Goal: Task Accomplishment & Management: Use online tool/utility

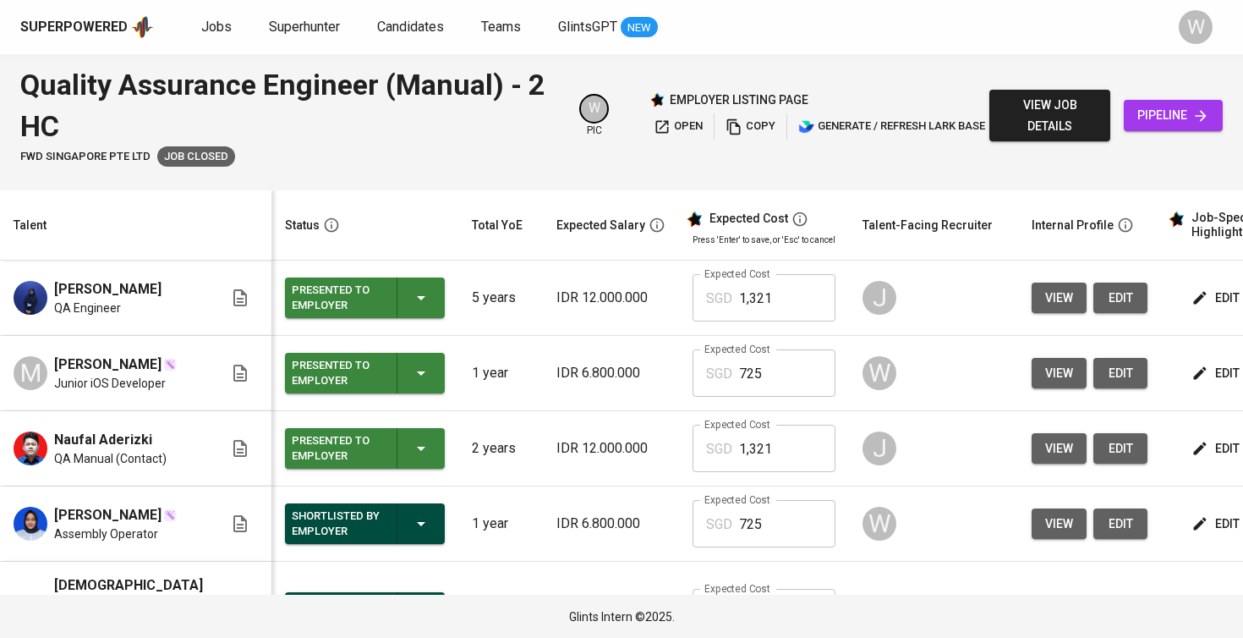
scroll to position [0, 1]
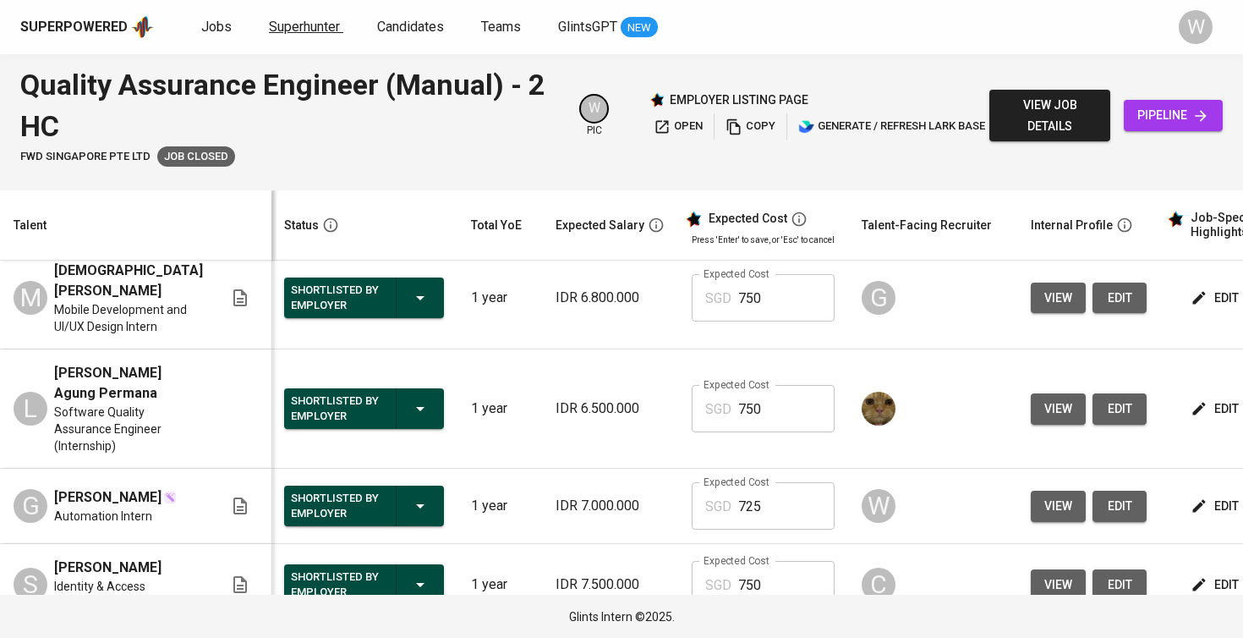
click at [315, 36] on link "Superhunter" at bounding box center [306, 27] width 74 height 21
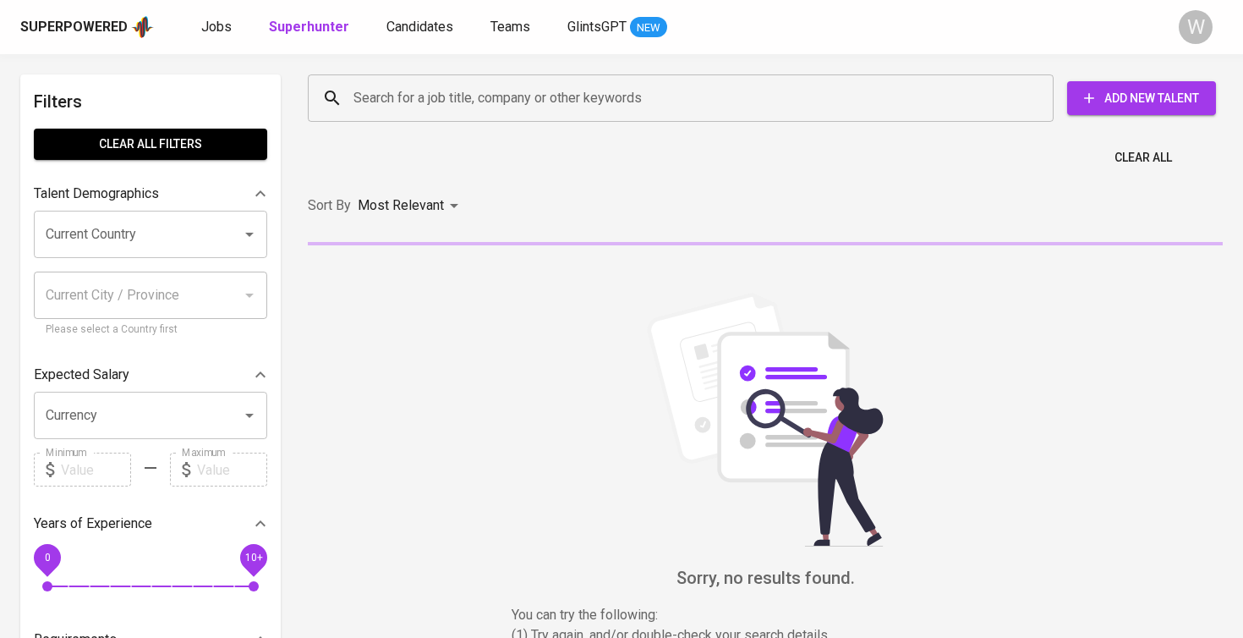
click at [353, 77] on div "Search for a job title, company or other keywords" at bounding box center [681, 97] width 746 height 47
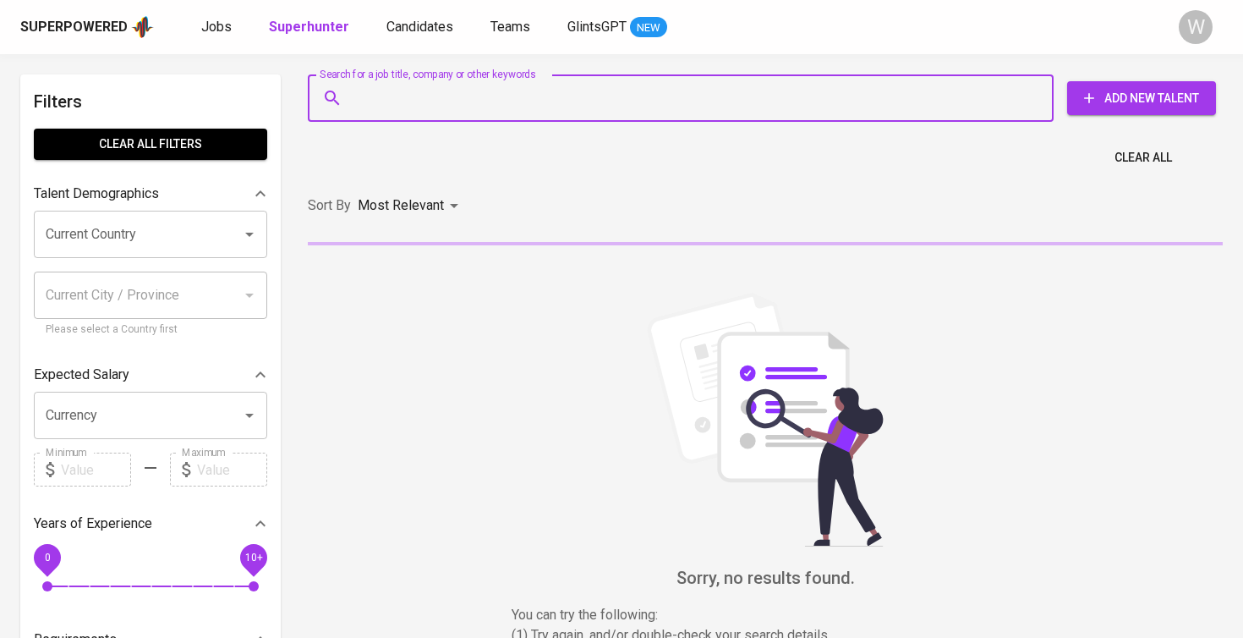
paste input ": rivanakbar02@gmail.com"
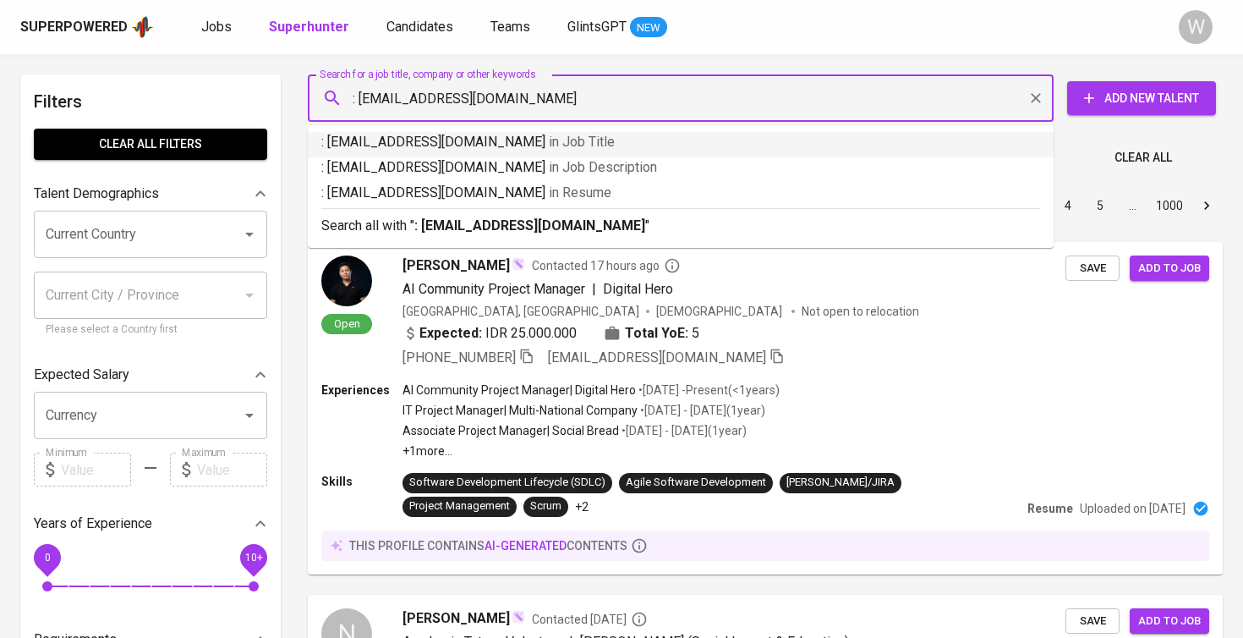
click at [357, 96] on input ": rivanakbar02@gmail.com" at bounding box center [684, 98] width 671 height 32
type input "[EMAIL_ADDRESS][DOMAIN_NAME]"
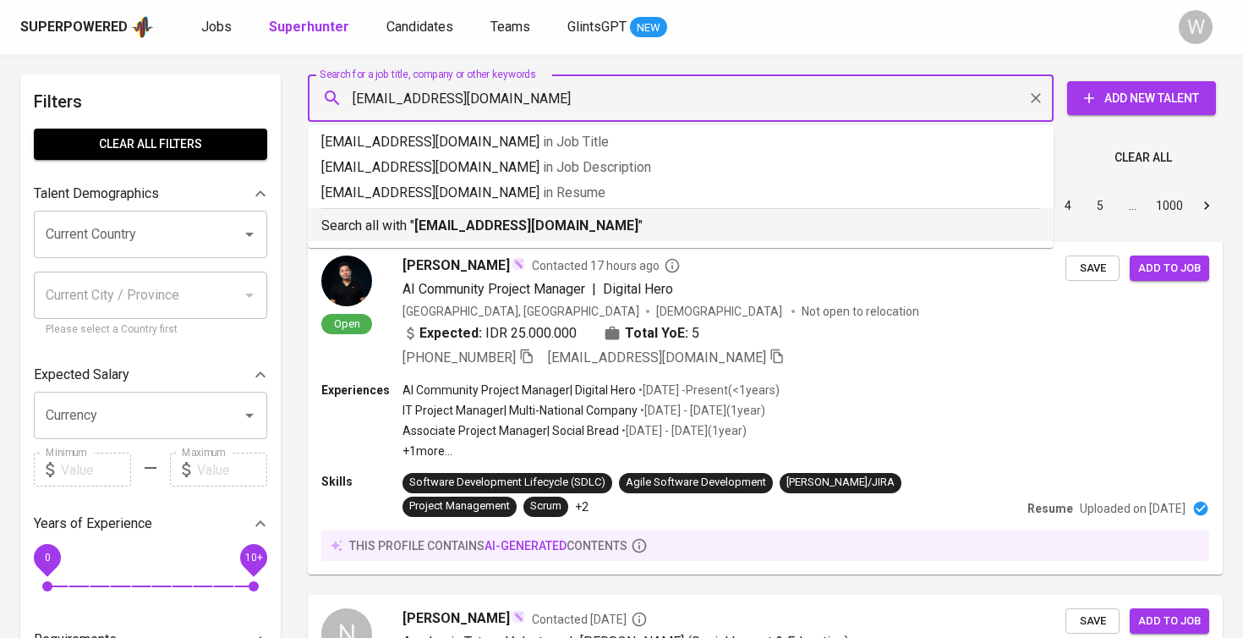
click at [457, 230] on b "[EMAIL_ADDRESS][DOMAIN_NAME]" at bounding box center [526, 225] width 224 height 16
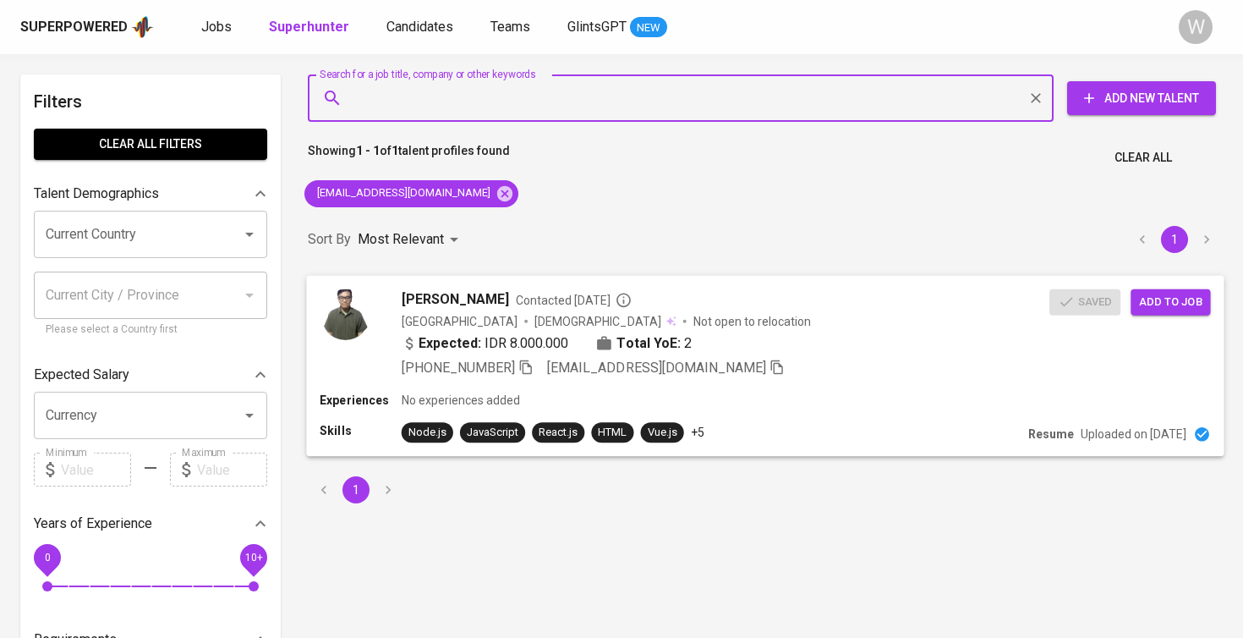
click at [1161, 296] on span "Add to job" at bounding box center [1170, 301] width 63 height 19
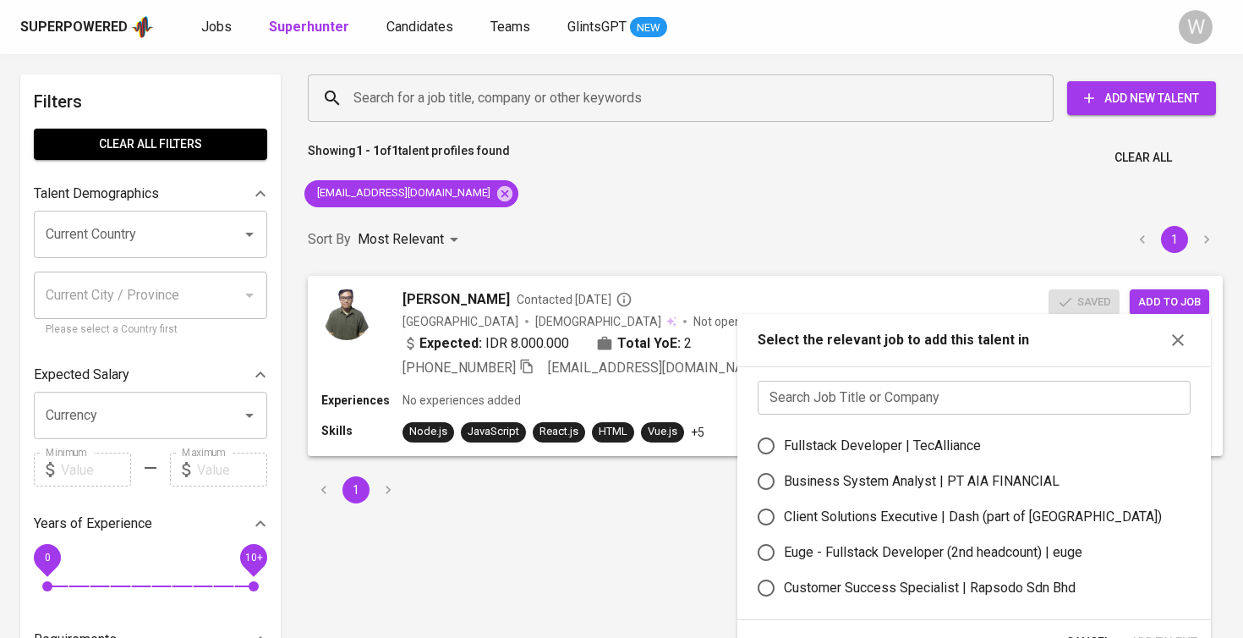
click at [921, 397] on input "text" at bounding box center [974, 398] width 433 height 34
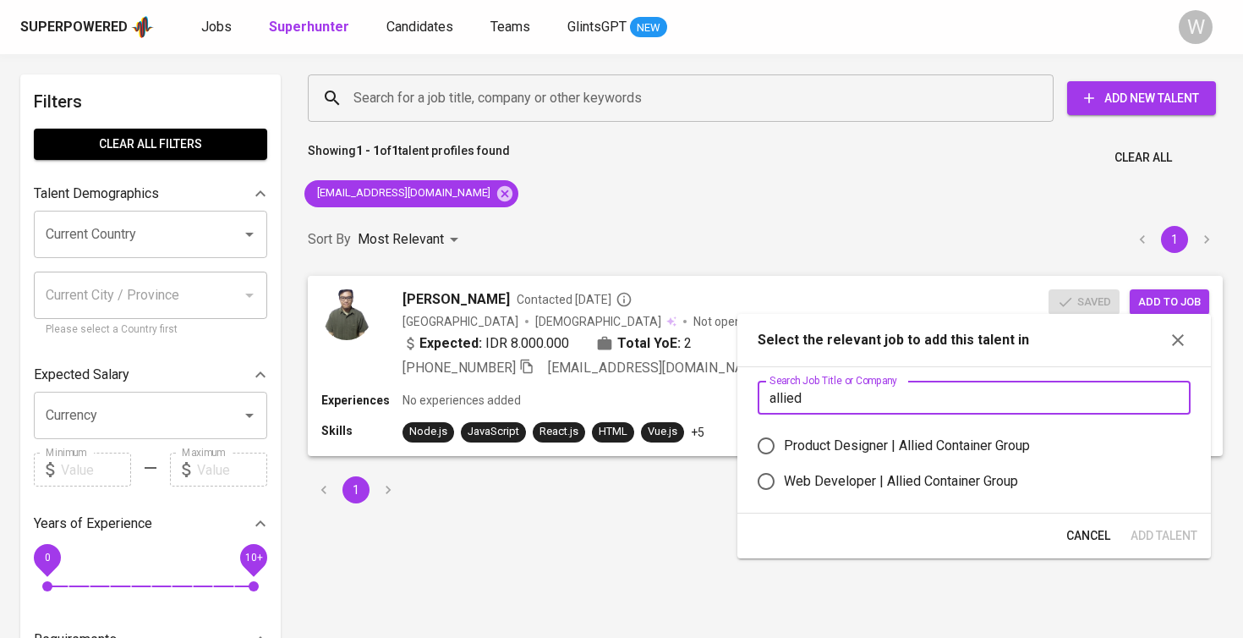
type input "allied"
click at [917, 446] on div "Product Designer | Allied Container Group" at bounding box center [907, 446] width 246 height 20
click at [784, 446] on input "Product Designer | Allied Container Group" at bounding box center [766, 446] width 36 height 36
radio input "true"
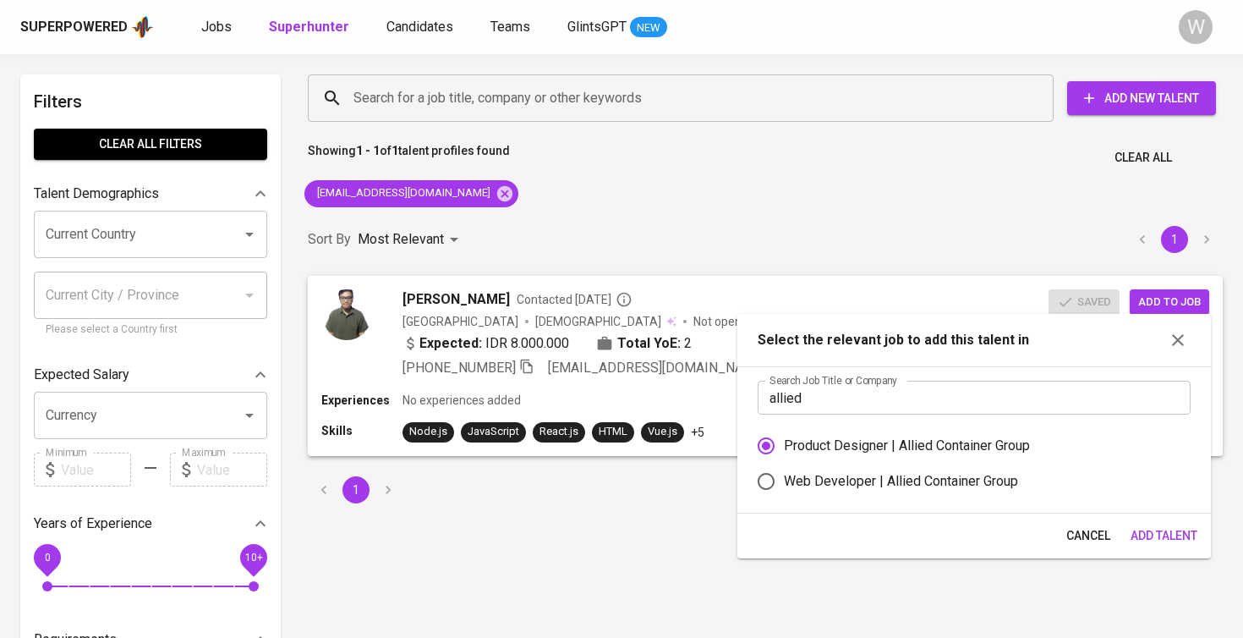
click at [990, 477] on div "Web Developer | Allied Container Group" at bounding box center [901, 481] width 234 height 20
click at [784, 477] on input "Web Developer | Allied Container Group" at bounding box center [766, 481] width 36 height 36
radio input "true"
click at [1150, 532] on span "Add Talent" at bounding box center [1164, 535] width 67 height 21
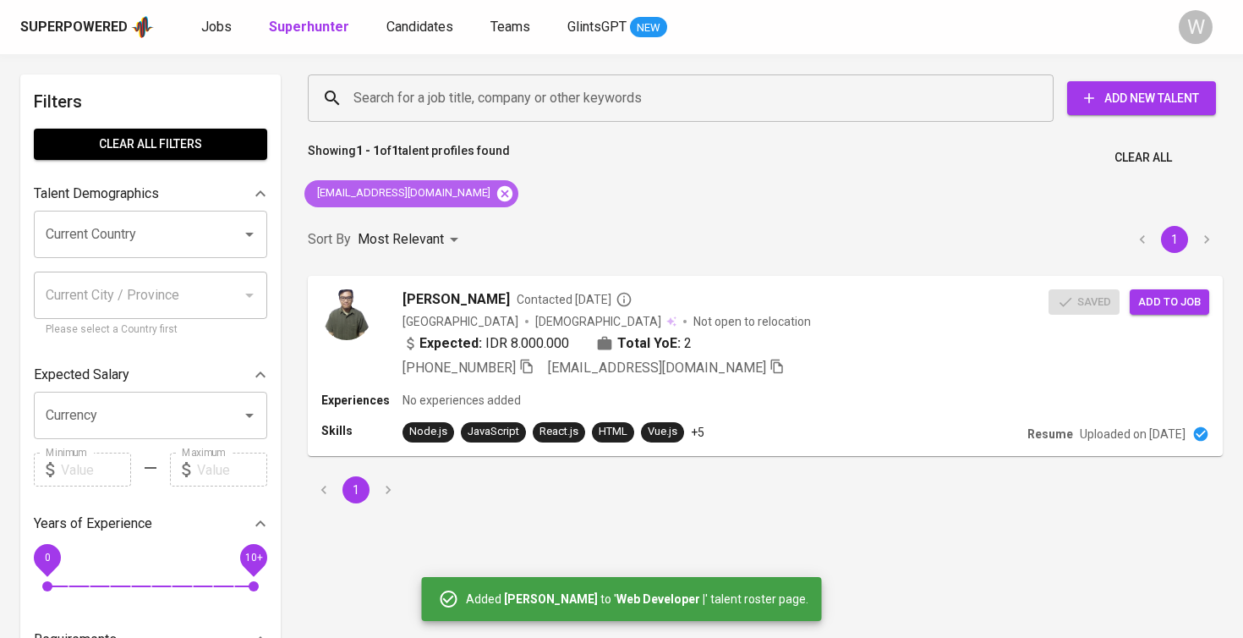
click at [496, 191] on icon at bounding box center [505, 193] width 19 height 19
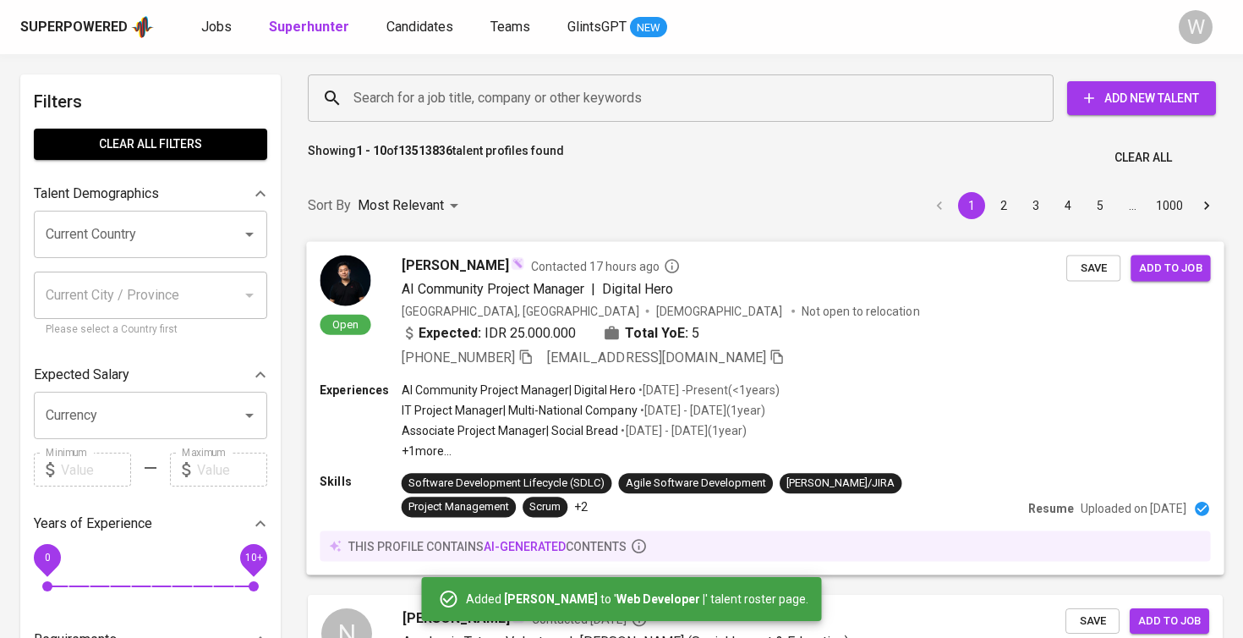
click at [468, 271] on span "[PERSON_NAME]" at bounding box center [455, 265] width 107 height 20
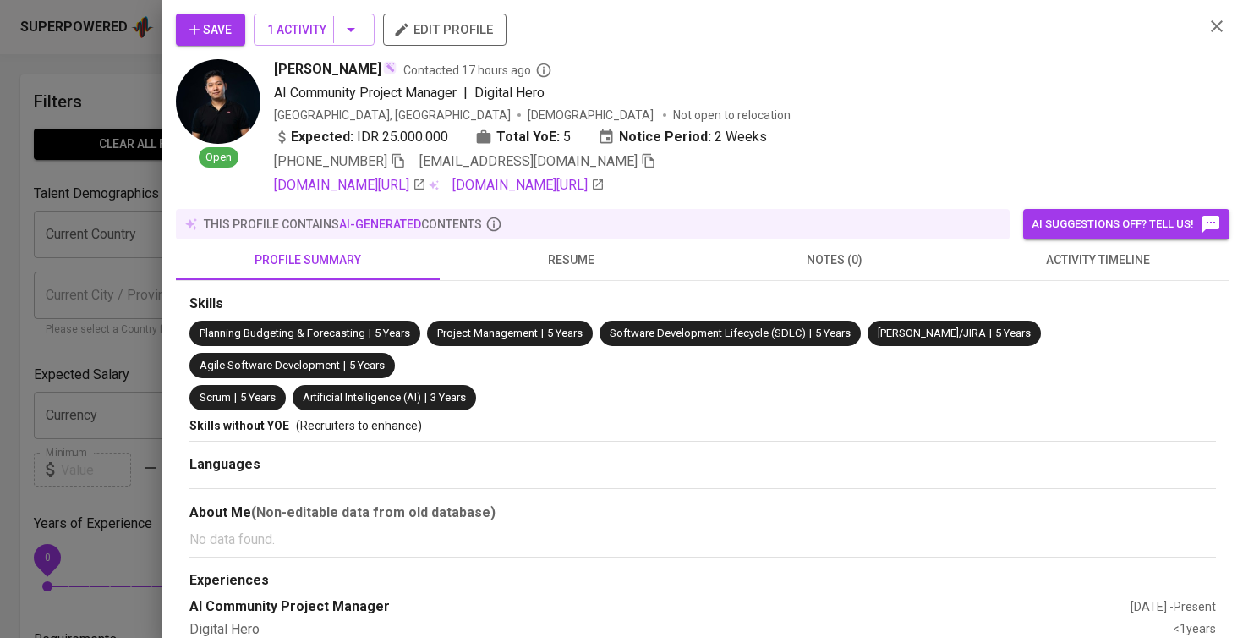
click at [337, 12] on div "Save 1 Activity edit profile Open Dionysius Sentausa Contacted 17 hours ago AI …" at bounding box center [702, 319] width 1081 height 638
click at [330, 36] on span "1 Activity" at bounding box center [314, 29] width 94 height 21
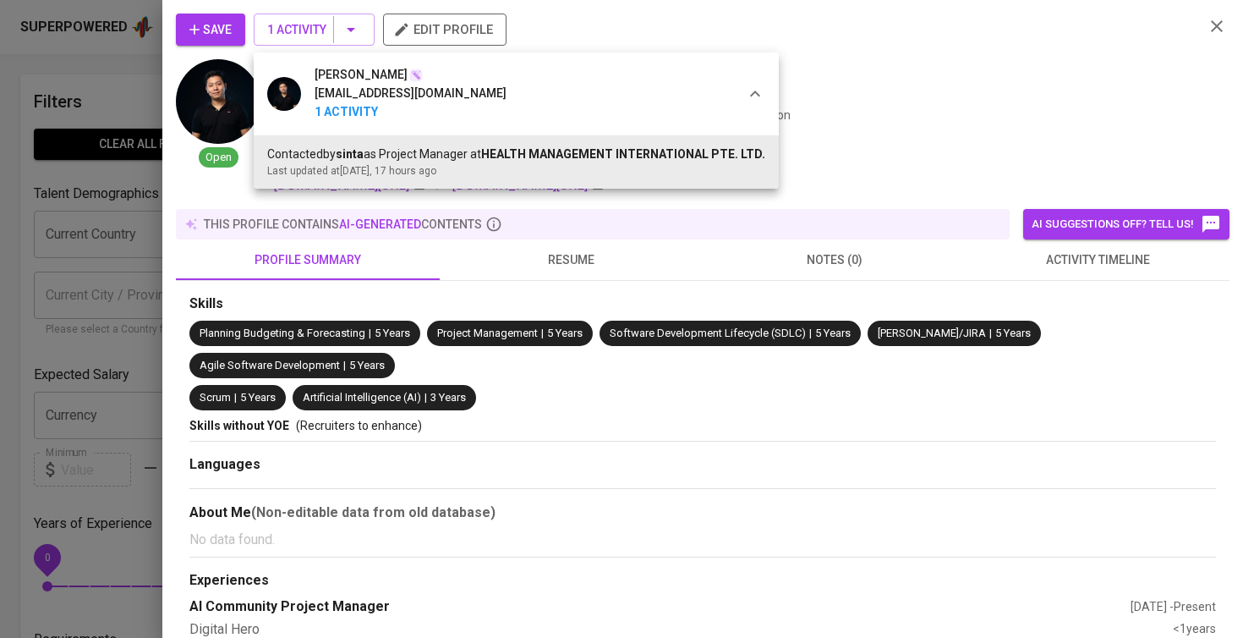
click at [547, 261] on div at bounding box center [621, 319] width 1243 height 638
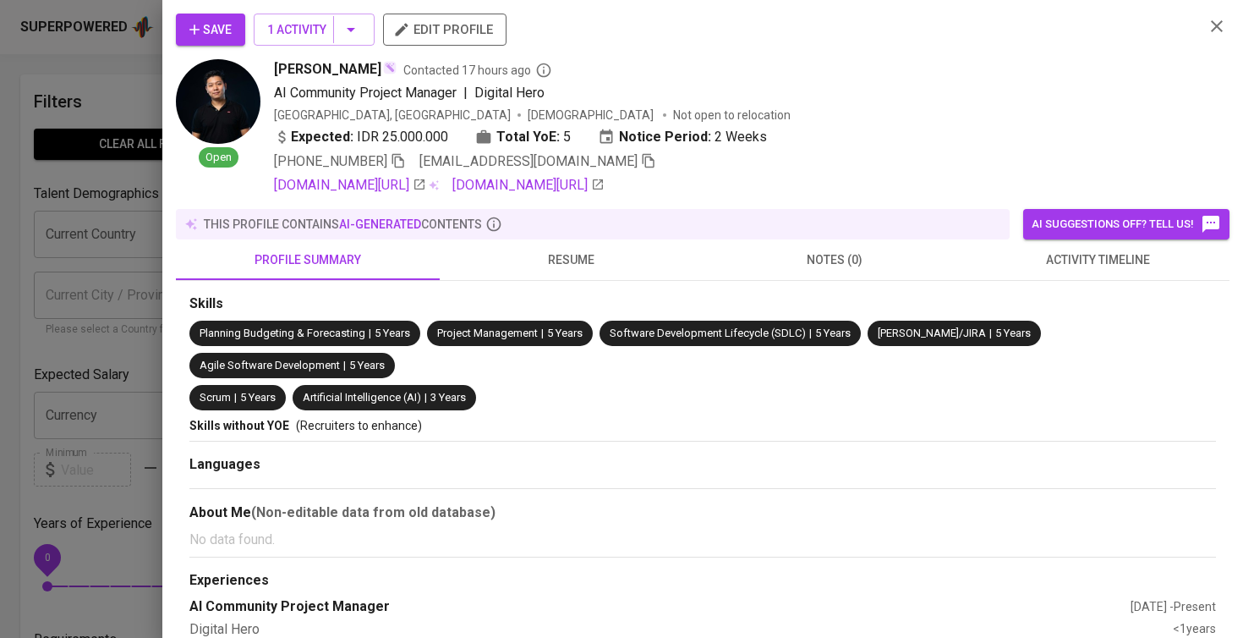
click at [547, 261] on span "resume" at bounding box center [572, 259] width 244 height 21
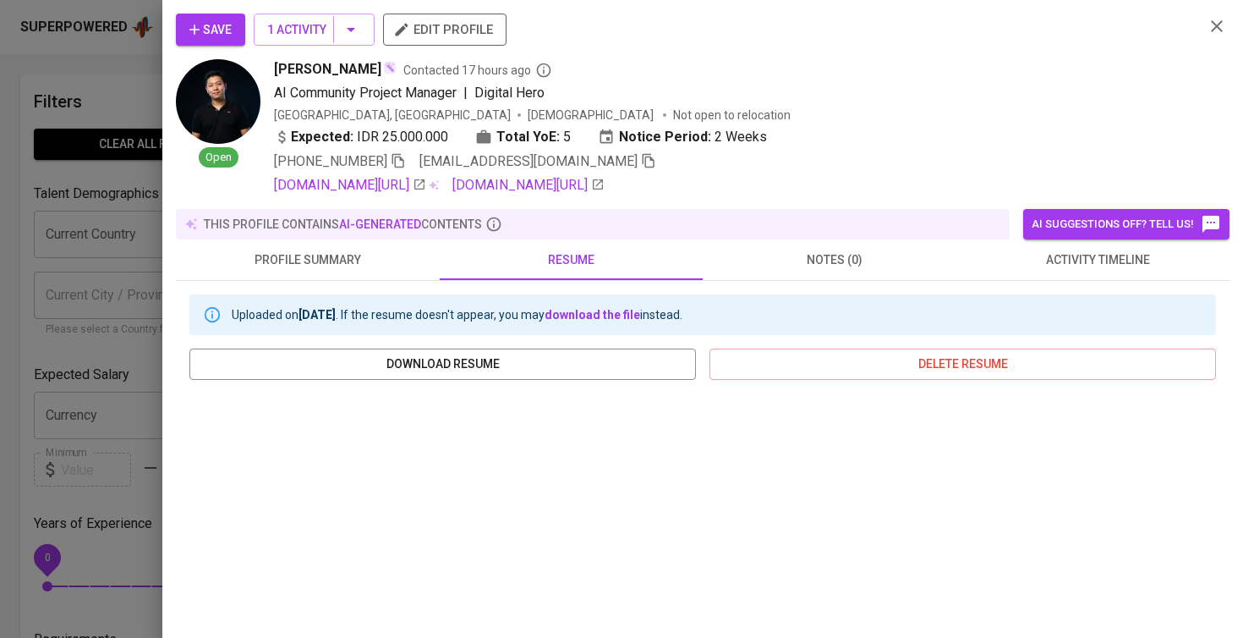
click at [1110, 283] on div "Uploaded on Oct 02, 2025 . If the resume doesn't appear, you may download the f…" at bounding box center [703, 591] width 1054 height 620
click at [1103, 274] on button "activity timeline" at bounding box center [1099, 259] width 264 height 41
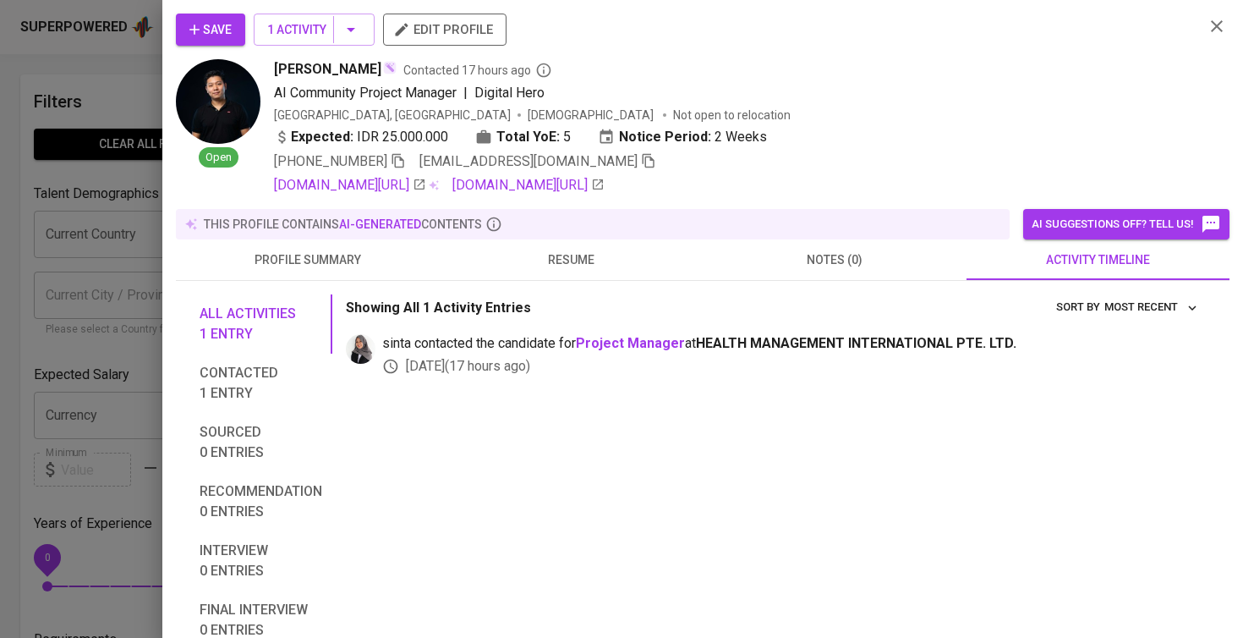
click at [61, 352] on div at bounding box center [621, 319] width 1243 height 638
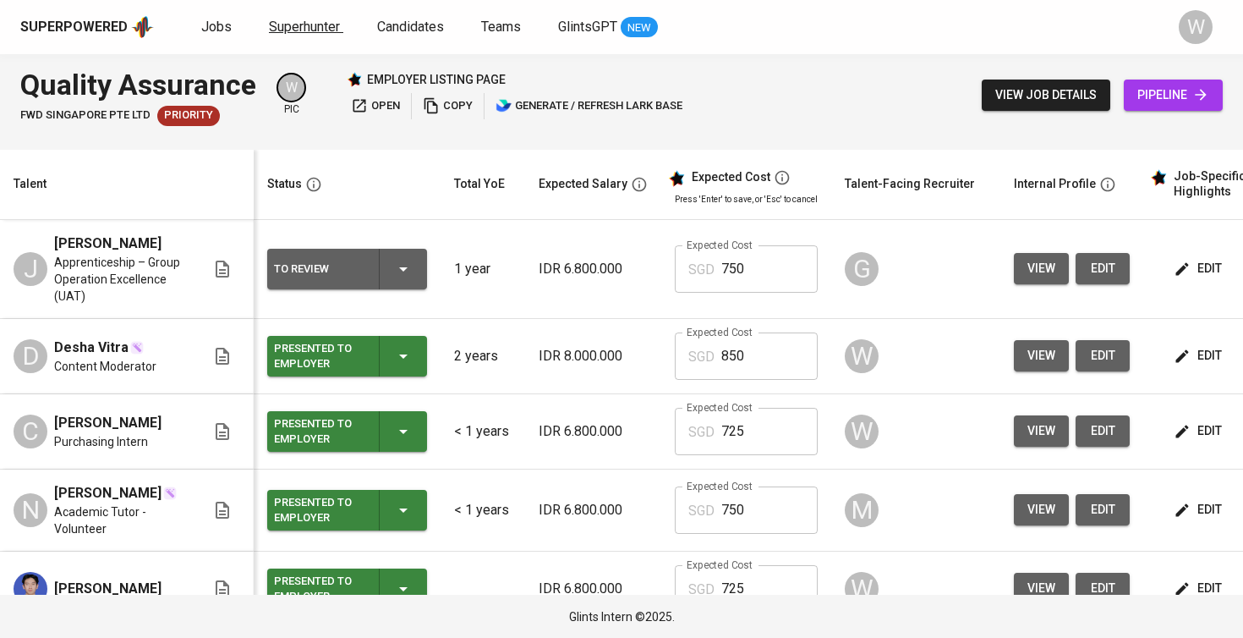
click at [269, 27] on span "Superhunter" at bounding box center [304, 27] width 71 height 16
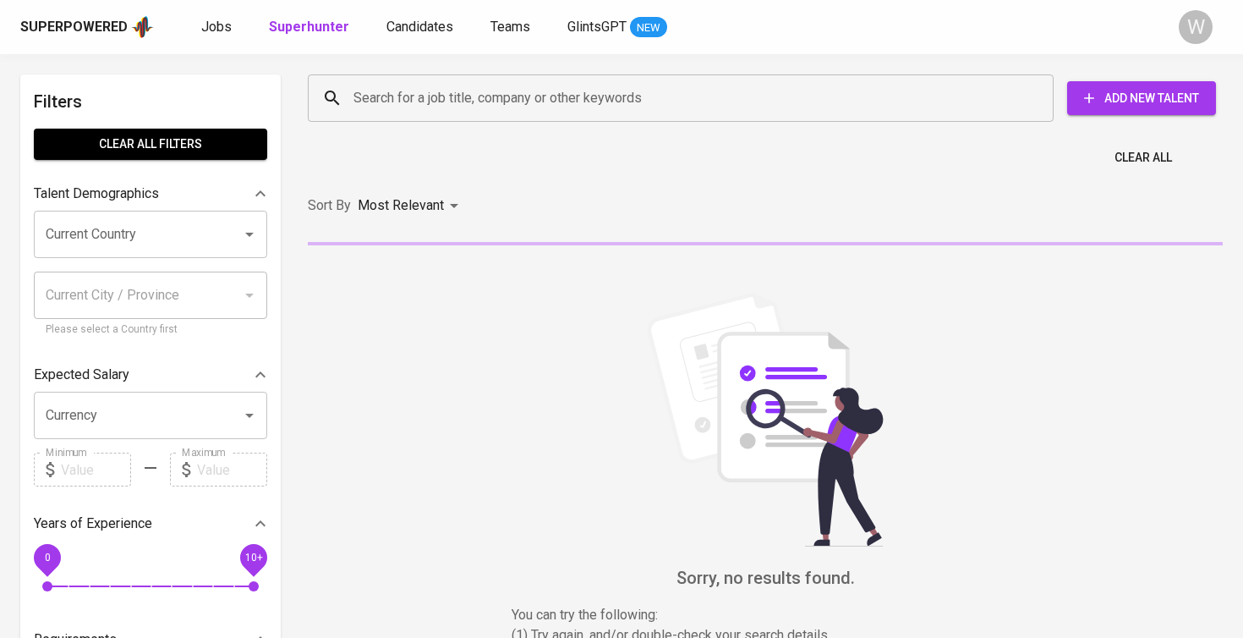
click at [343, 90] on div "Search for a job title, company or other keywords" at bounding box center [681, 97] width 746 height 47
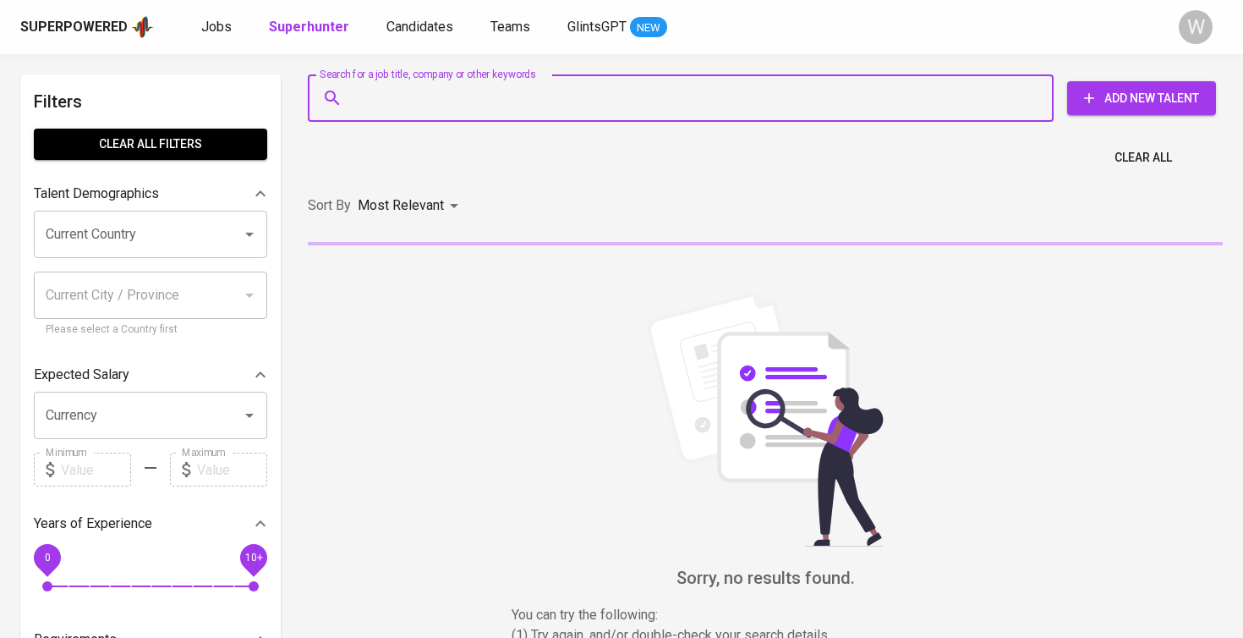
paste input "[EMAIL_ADDRESS][DOMAIN_NAME]"
type input "[EMAIL_ADDRESS][DOMAIN_NAME]"
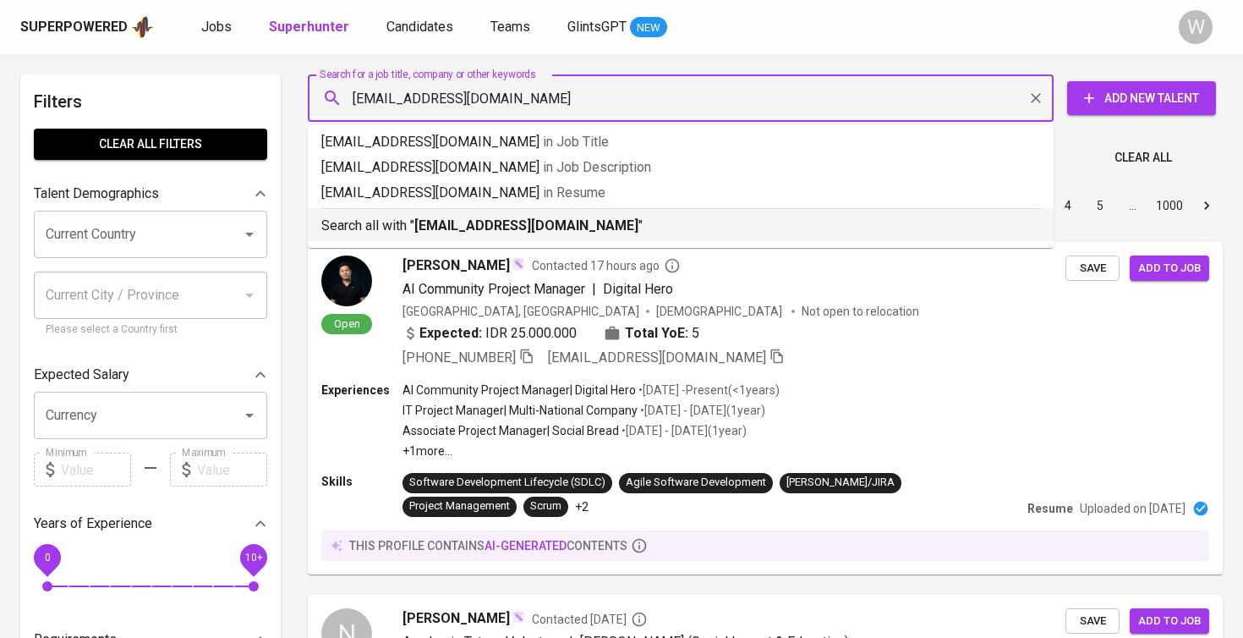
click at [532, 224] on b "[EMAIL_ADDRESS][DOMAIN_NAME]" at bounding box center [526, 225] width 224 height 16
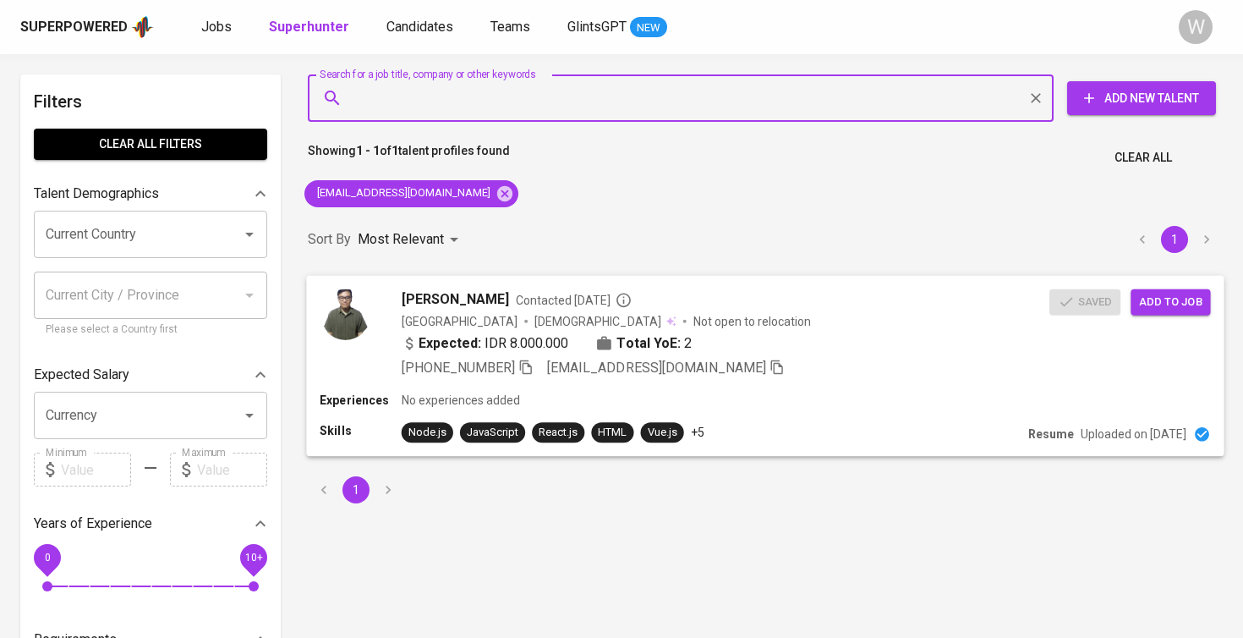
click at [1188, 305] on span "Add to job" at bounding box center [1170, 301] width 63 height 19
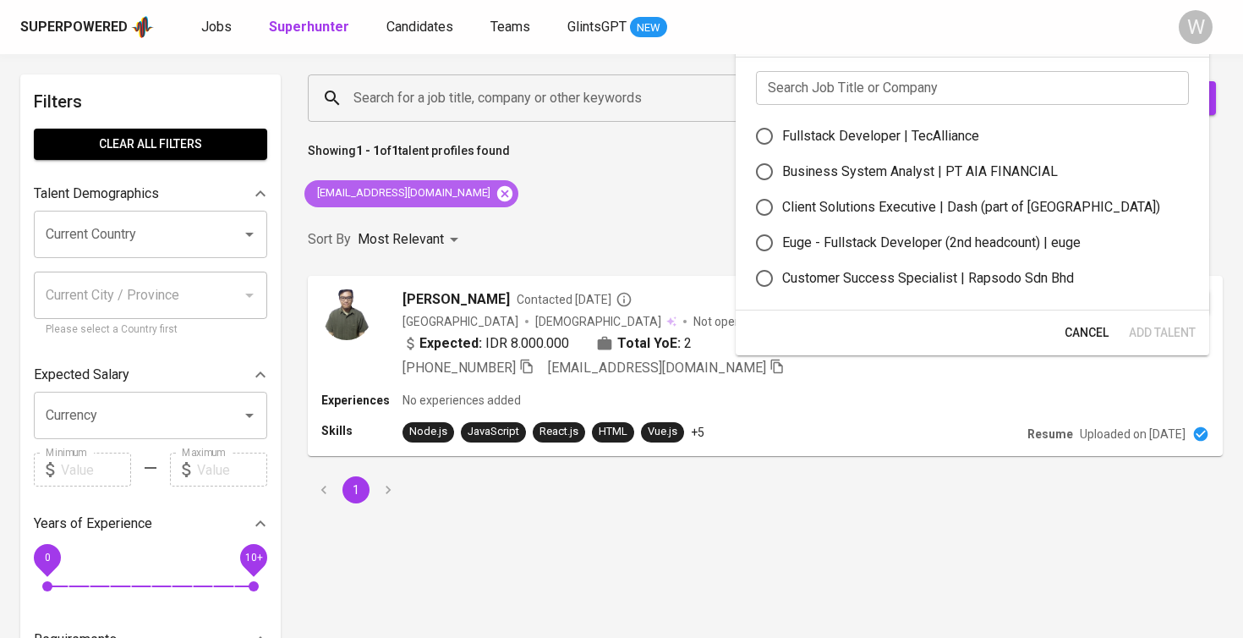
click at [497, 194] on icon at bounding box center [504, 192] width 15 height 15
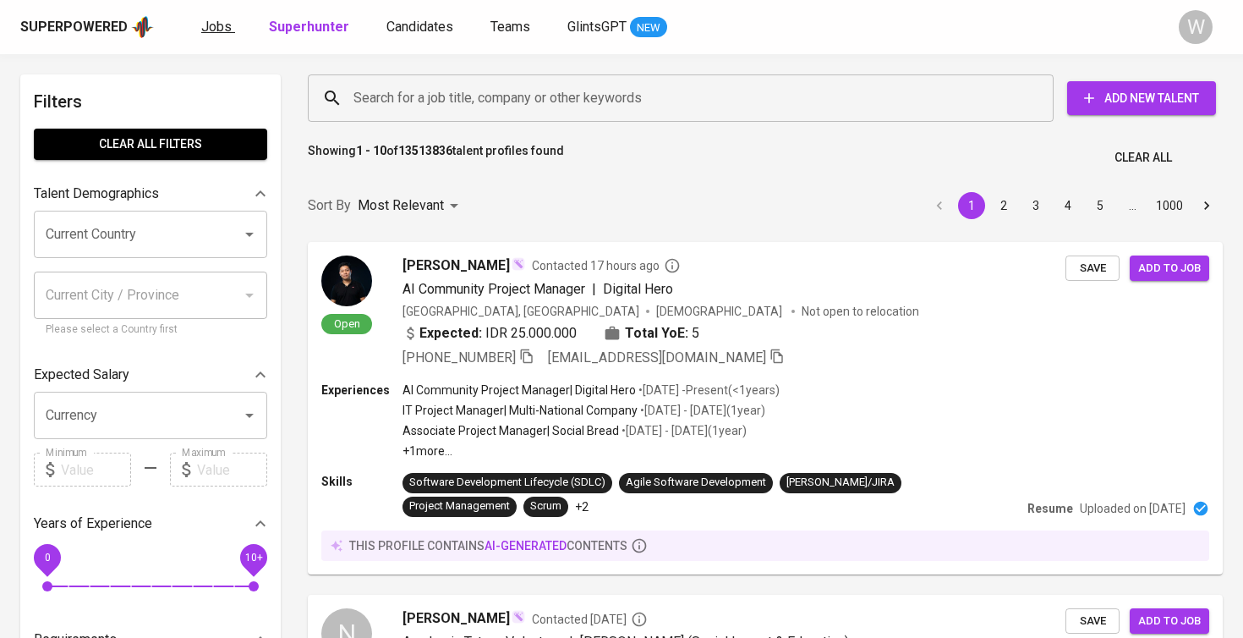
click at [228, 30] on link "Jobs" at bounding box center [218, 27] width 34 height 21
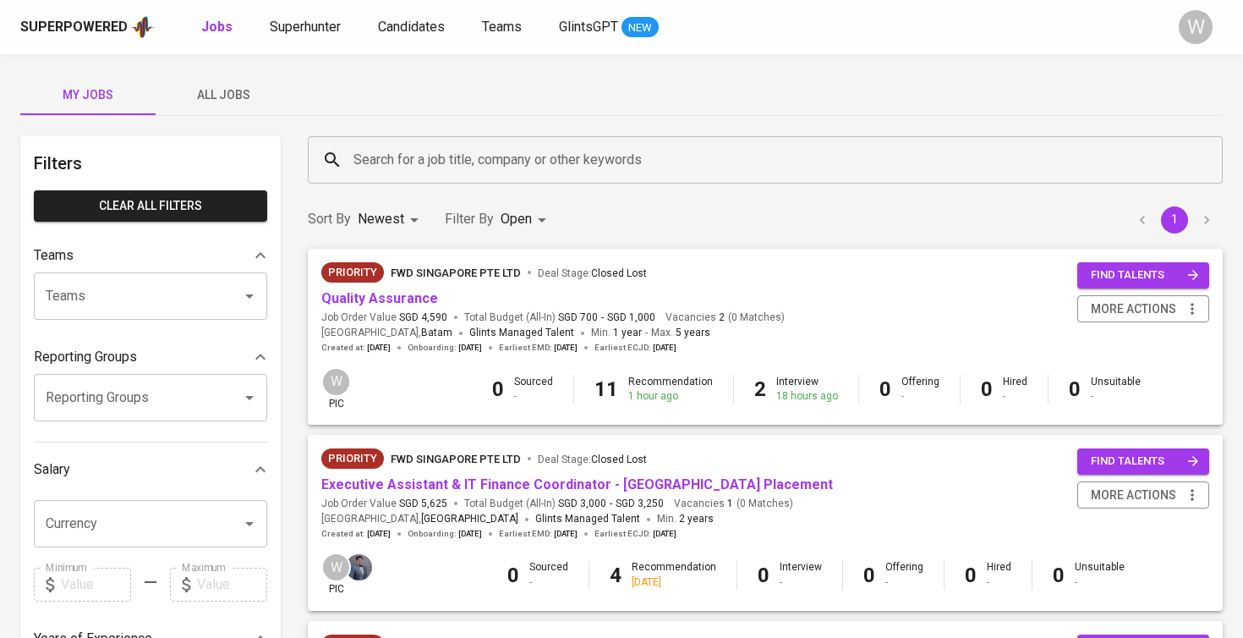
click at [258, 106] on button "All Jobs" at bounding box center [223, 94] width 135 height 41
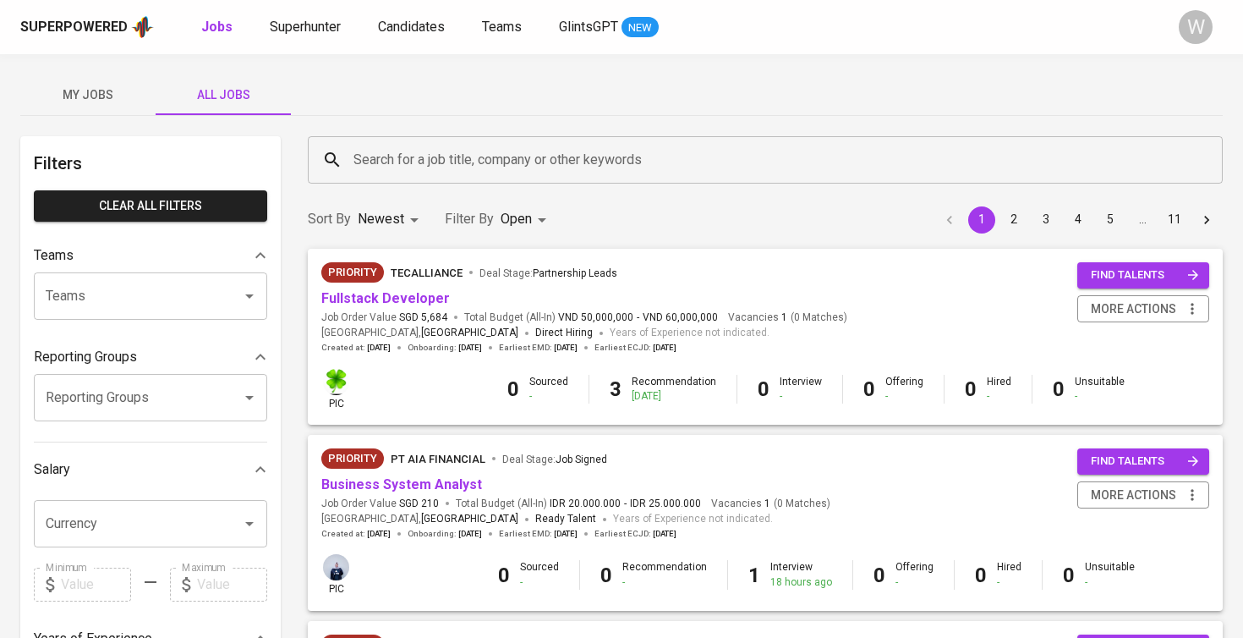
click at [413, 152] on input "Search for a job title, company or other keywords" at bounding box center [769, 160] width 841 height 32
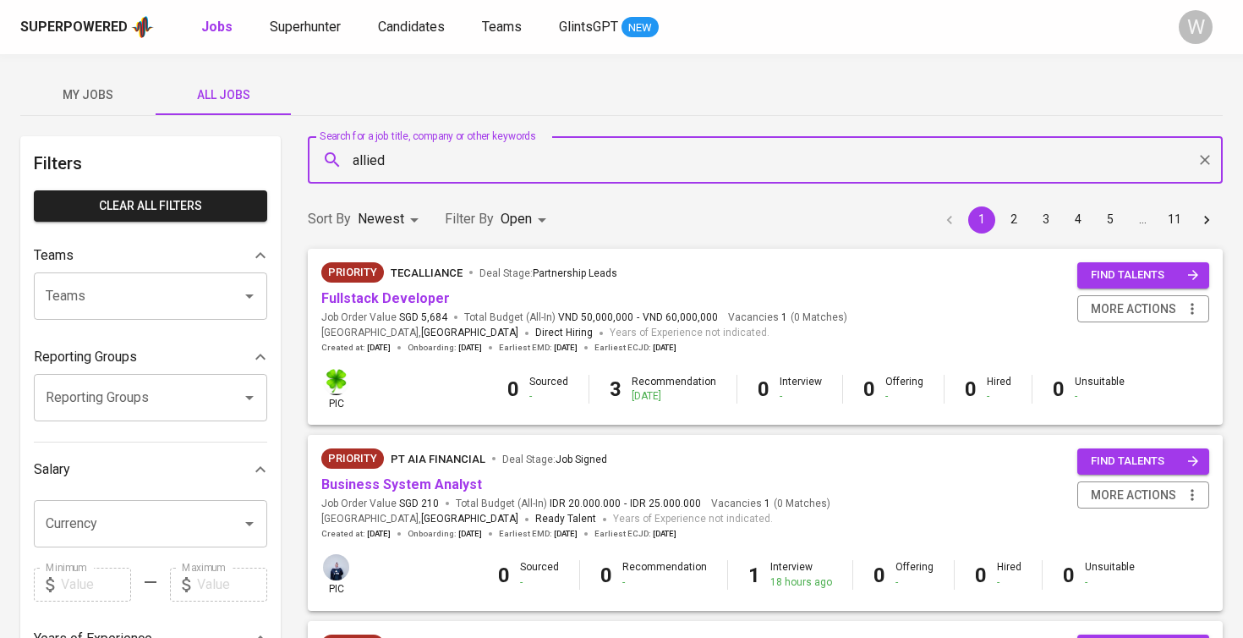
type input "allied"
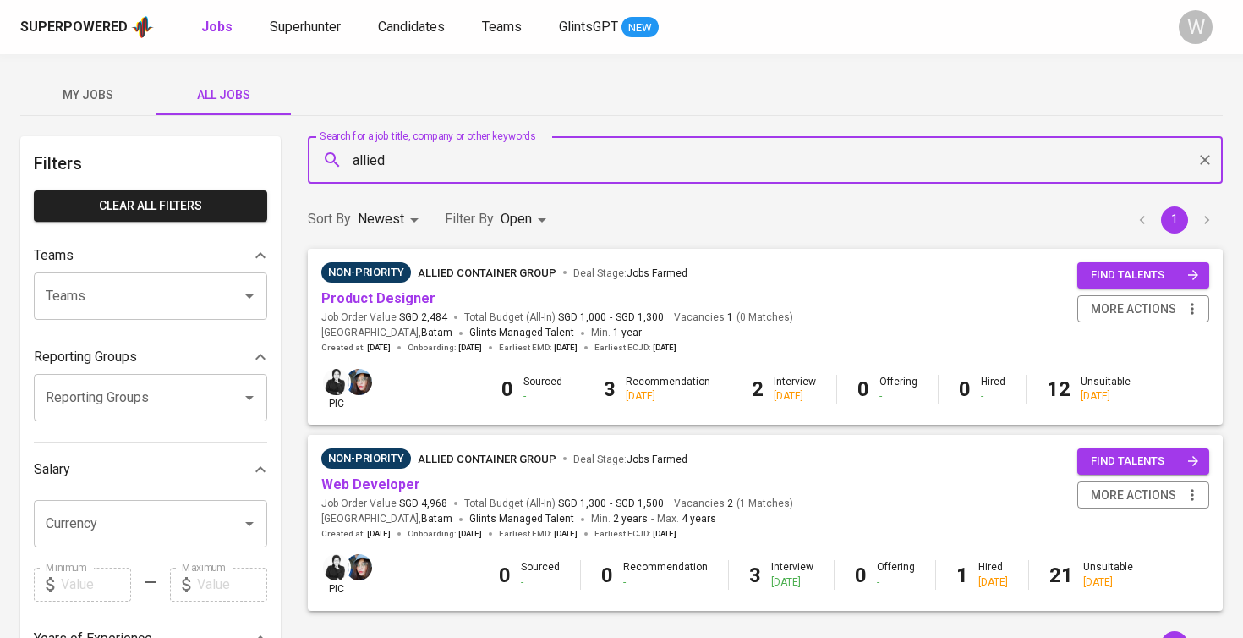
click at [381, 490] on span "Web Developer" at bounding box center [370, 484] width 99 height 19
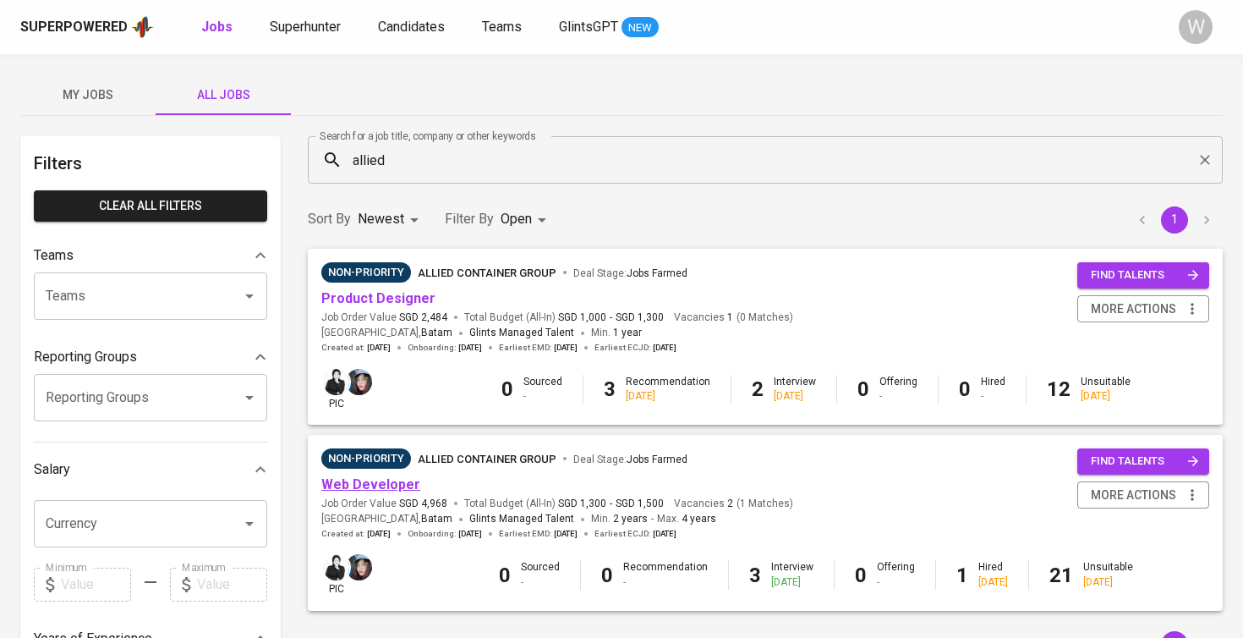
click at [386, 483] on link "Web Developer" at bounding box center [370, 484] width 99 height 16
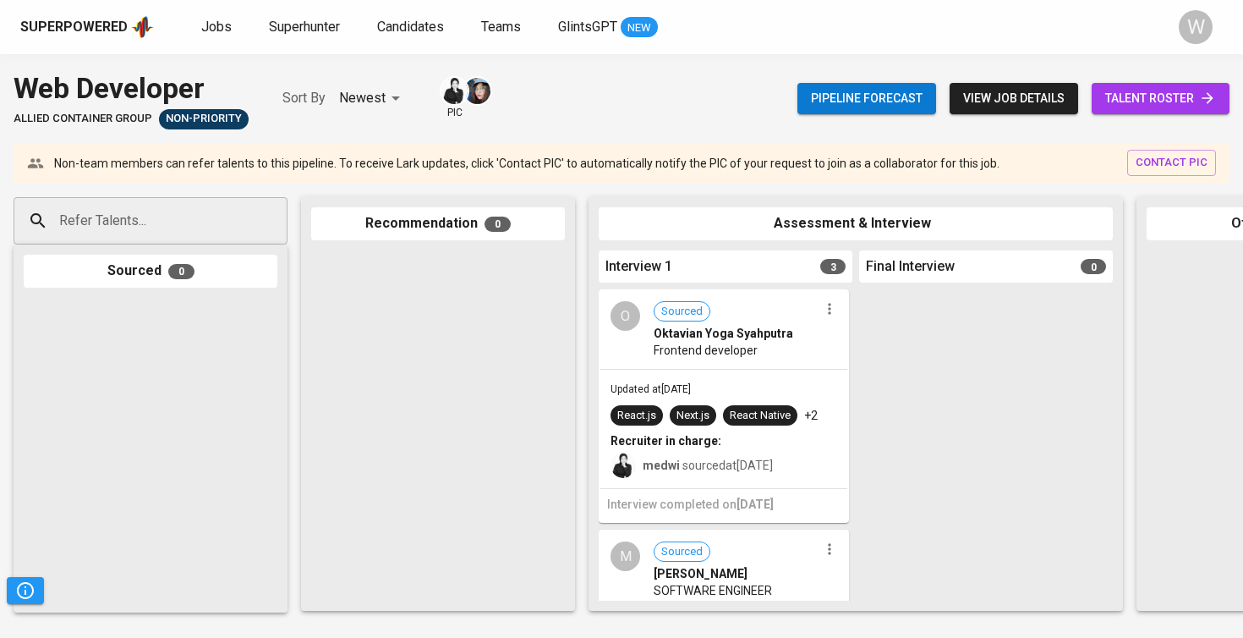
click at [1226, 96] on link "talent roster" at bounding box center [1161, 98] width 138 height 31
